Goal: Transaction & Acquisition: Download file/media

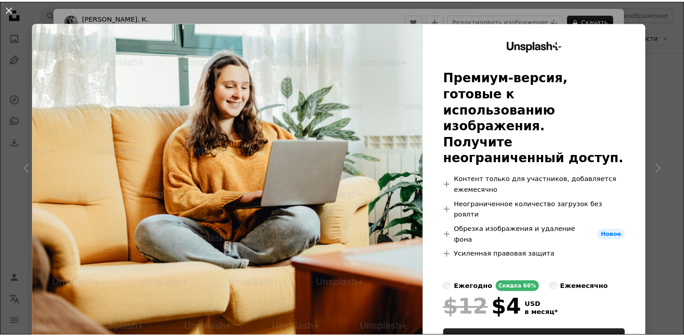
scroll to position [989, 0]
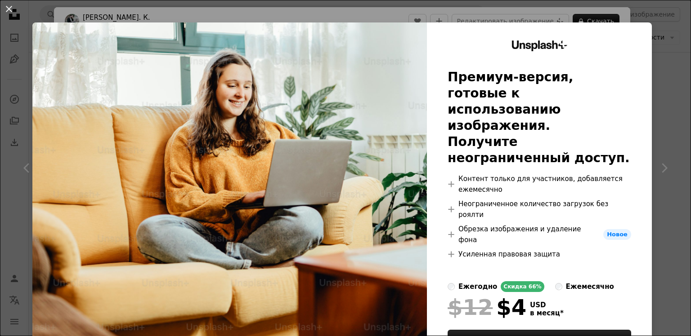
drag, startPoint x: 644, startPoint y: 57, endPoint x: 654, endPoint y: 48, distance: 13.4
click at [652, 50] on div "An X shape Unsplash+ Премиум-версия, готовые к использованию изображения. Получ…" at bounding box center [345, 168] width 691 height 336
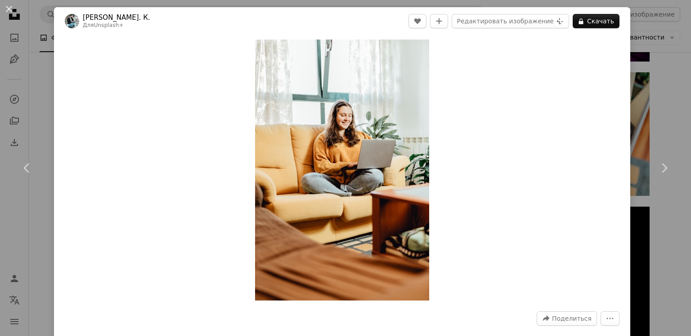
click at [661, 43] on div "An X shape Chevron left Chevron right А. К. Для Unsplash+ A heart A plus sign Р…" at bounding box center [345, 168] width 691 height 336
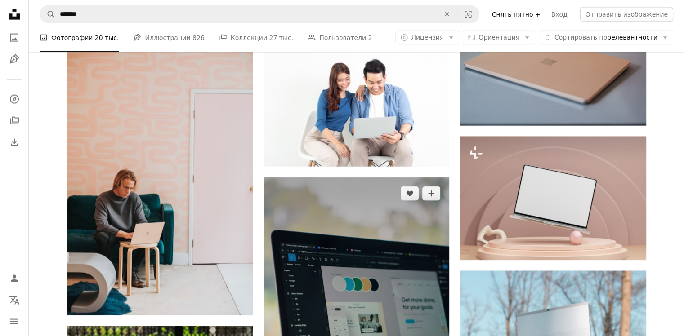
scroll to position [2114, 0]
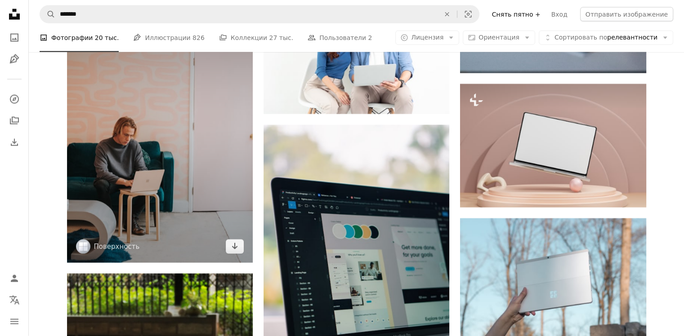
click at [187, 195] on img at bounding box center [160, 123] width 186 height 279
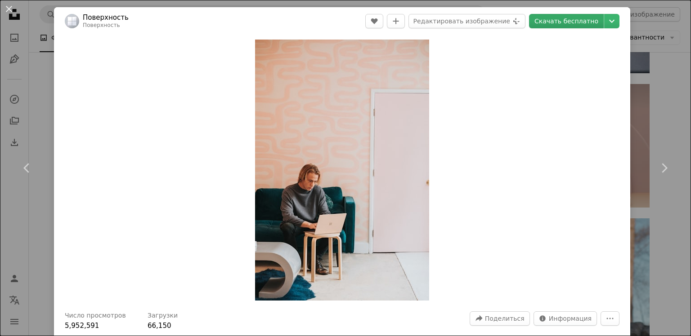
click at [564, 23] on ya-tr-span "Скачать бесплатно" at bounding box center [566, 20] width 64 height 13
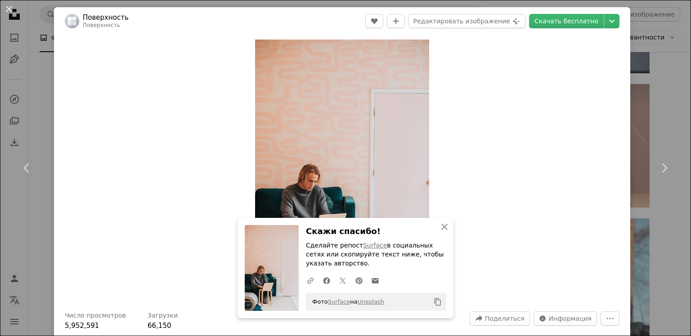
click at [577, 96] on div "Zoom in" at bounding box center [342, 170] width 576 height 270
click at [667, 22] on div "An X shape Chevron left Chevron right An X shape Закрыть Скажи спасибо! Сделайт…" at bounding box center [345, 168] width 691 height 336
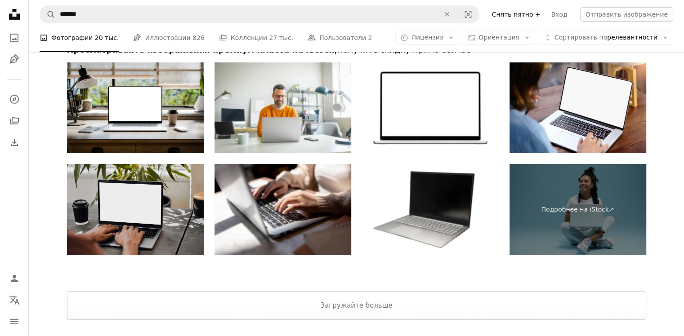
scroll to position [3036, 0]
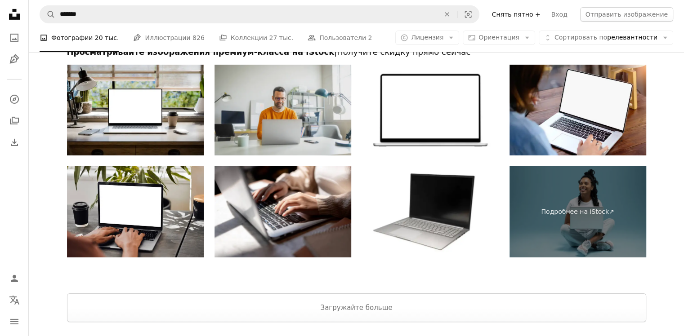
click at [308, 121] on img at bounding box center [283, 110] width 137 height 91
